Goal: Task Accomplishment & Management: Use online tool/utility

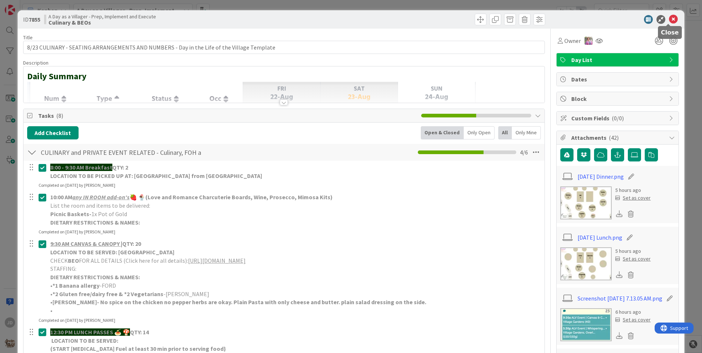
click at [670, 19] on icon at bounding box center [673, 19] width 9 height 9
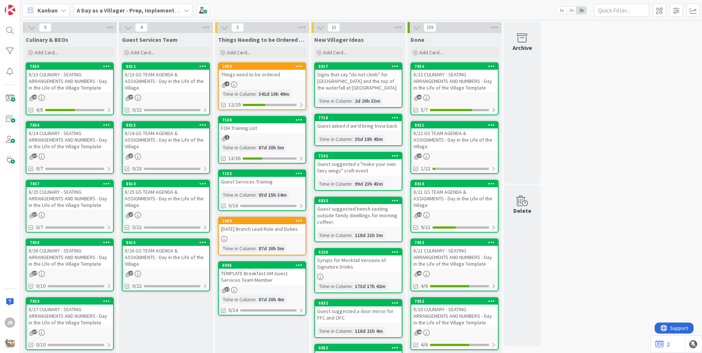
click at [142, 77] on div "8/23 GS TEAM AGENDA & ASSIGNMENTS - Day in the Life of the Village" at bounding box center [166, 81] width 87 height 23
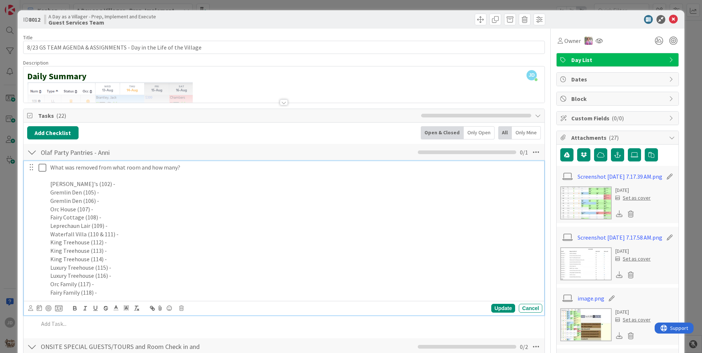
click at [109, 227] on p "Leprechaun Lair (109) -" at bounding box center [294, 226] width 489 height 8
drag, startPoint x: 152, startPoint y: 228, endPoint x: 205, endPoint y: 224, distance: 53.1
click at [205, 224] on p "Leprechaun Lair (109) - Peanut m&ms (2), Milk Chocolate m&ms (1), Nuts and seed…" at bounding box center [294, 226] width 489 height 8
copy p "Milk Chocolate m&ms"
click at [112, 276] on p "Luxury Treehouse (116) -" at bounding box center [294, 276] width 489 height 8
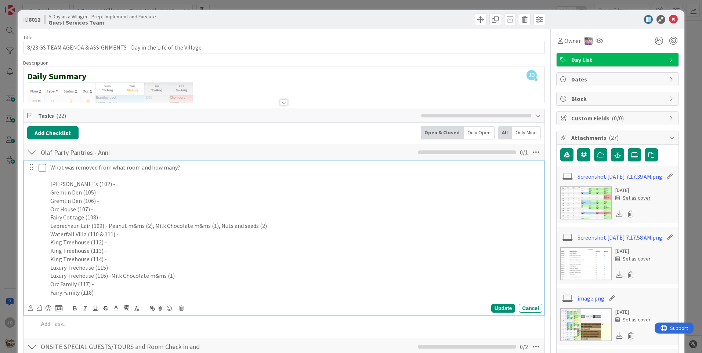
click at [108, 243] on p "King Treehouse (112) -" at bounding box center [294, 242] width 489 height 8
click at [108, 243] on p "King Treehouse (112) - 2 Peanut M&Ms" at bounding box center [294, 242] width 489 height 8
click at [144, 243] on p "King Treehouse (112) - Peanut M&Ms" at bounding box center [294, 242] width 489 height 8
click at [196, 250] on p "King Treehouse (113) -" at bounding box center [294, 251] width 489 height 8
click at [88, 174] on p at bounding box center [294, 176] width 489 height 8
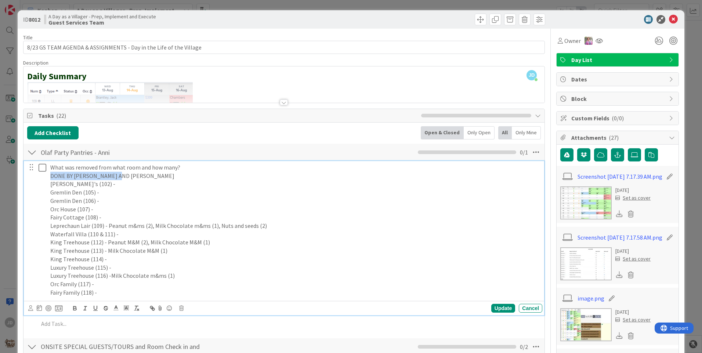
drag, startPoint x: 118, startPoint y: 175, endPoint x: 26, endPoint y: 176, distance: 92.2
click at [26, 176] on div "What was removed from what room and how many? DONE BY [PERSON_NAME] AND [PERSON…" at bounding box center [284, 238] width 520 height 154
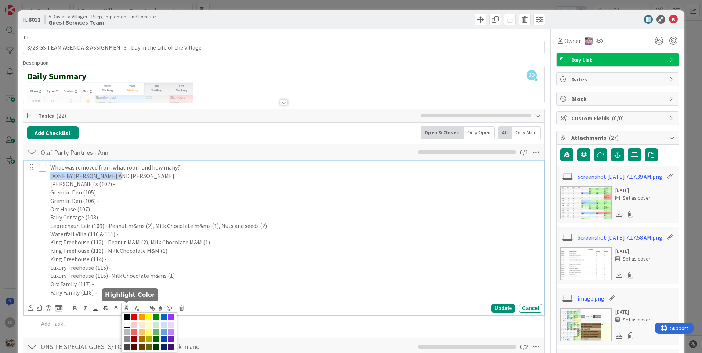
click at [123, 308] on icon at bounding box center [126, 308] width 7 height 7
click at [146, 318] on span at bounding box center [149, 318] width 6 height 6
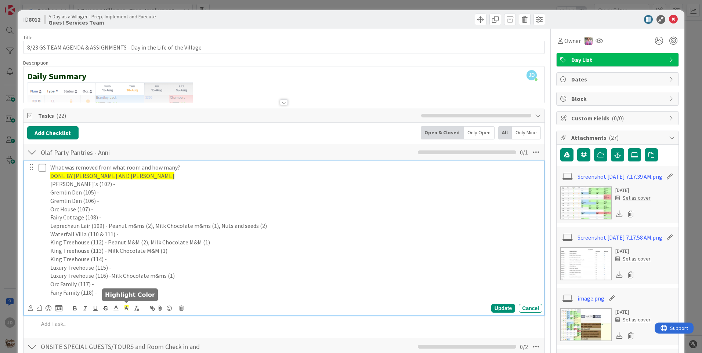
click at [122, 235] on p "Waterfall Villa (110 & 111) -" at bounding box center [294, 234] width 489 height 8
click at [491, 308] on div "Update" at bounding box center [503, 308] width 24 height 9
click at [43, 170] on icon at bounding box center [44, 167] width 11 height 9
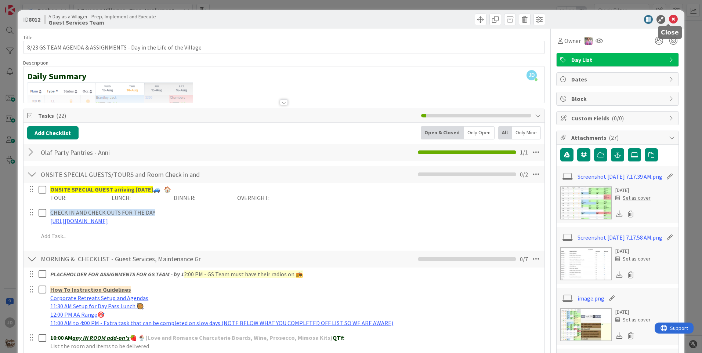
click at [669, 16] on icon at bounding box center [673, 19] width 9 height 9
